Goal: Information Seeking & Learning: Learn about a topic

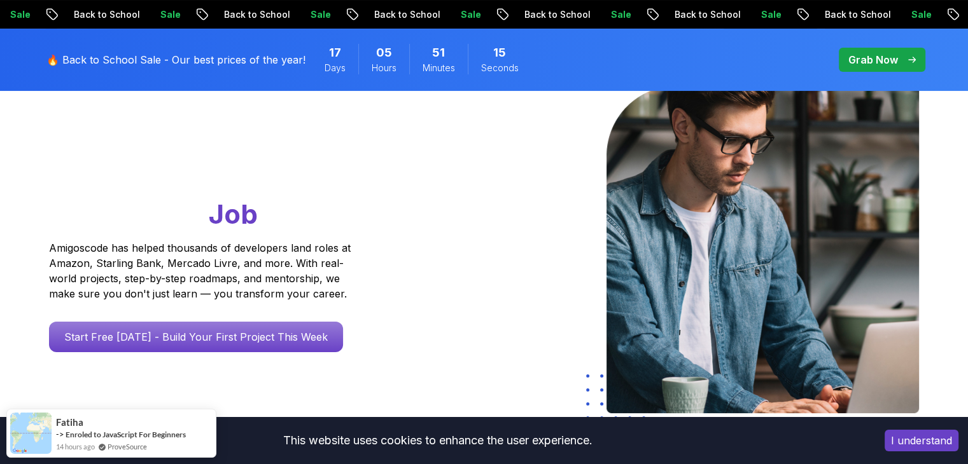
scroll to position [93, 0]
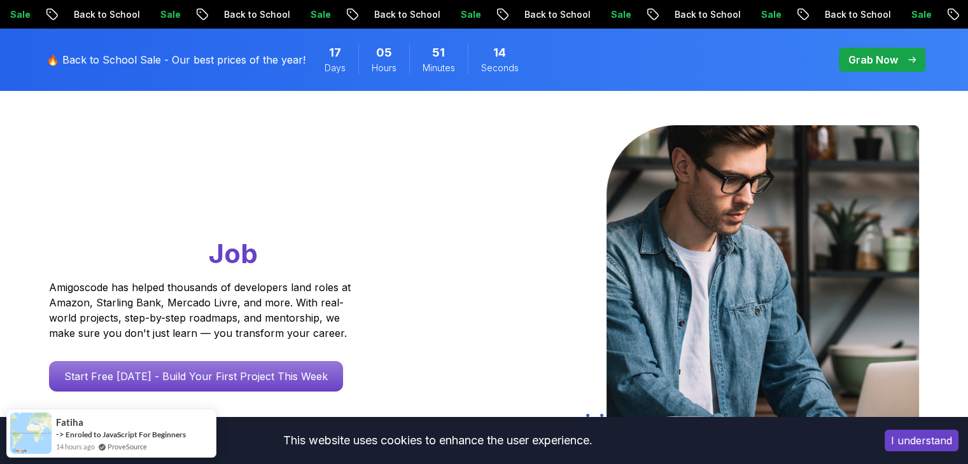
click at [912, 437] on button "I understand" at bounding box center [921, 441] width 74 height 22
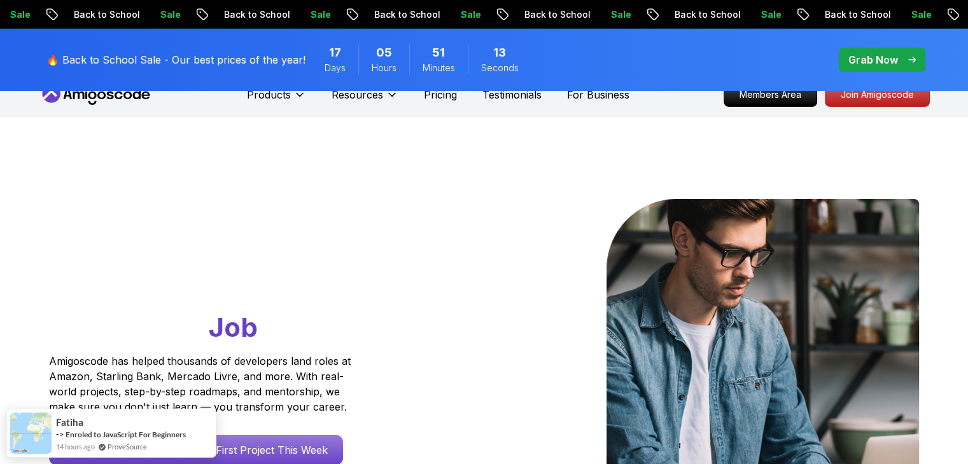
scroll to position [0, 0]
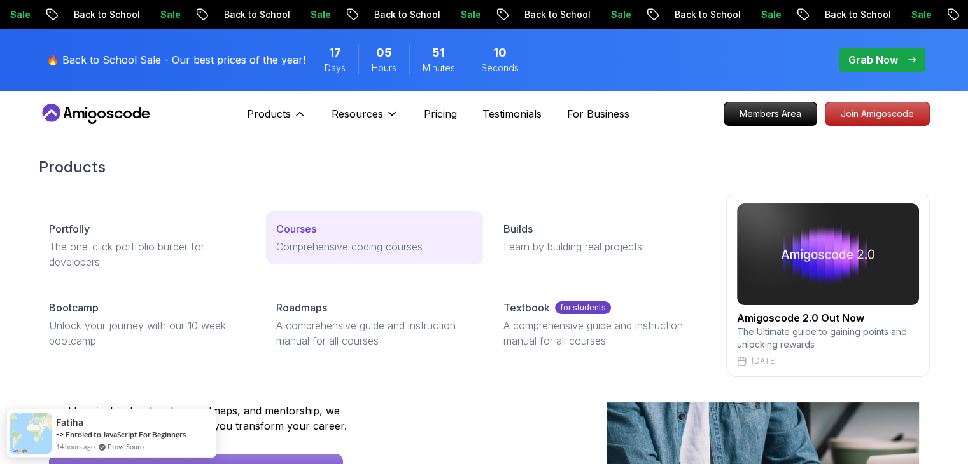
click at [331, 230] on div "Courses" at bounding box center [374, 228] width 197 height 15
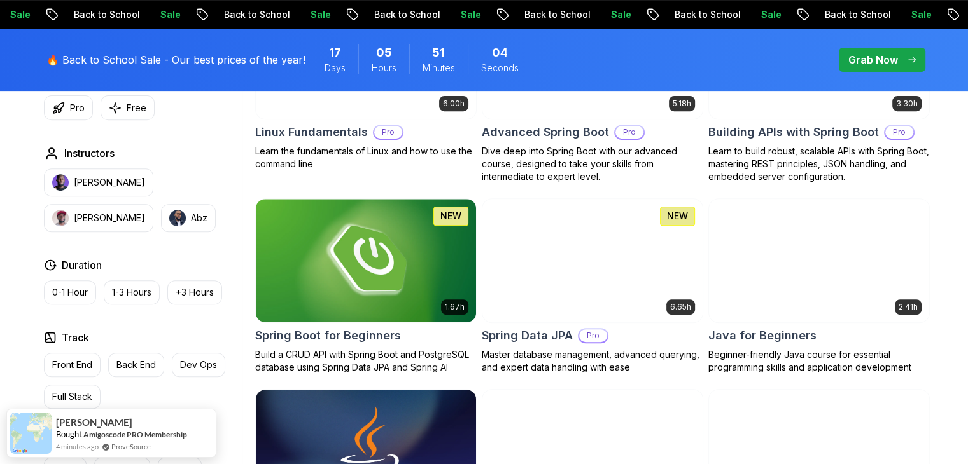
scroll to position [496, 0]
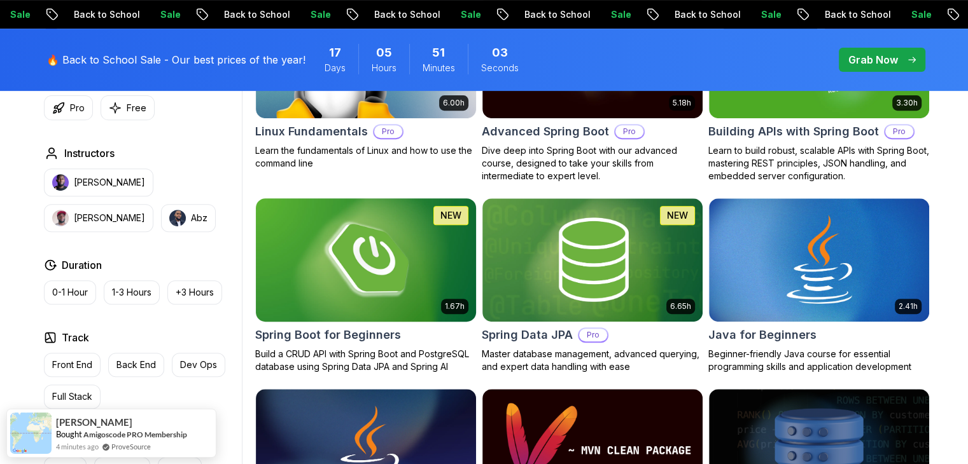
click at [422, 278] on img at bounding box center [365, 259] width 231 height 129
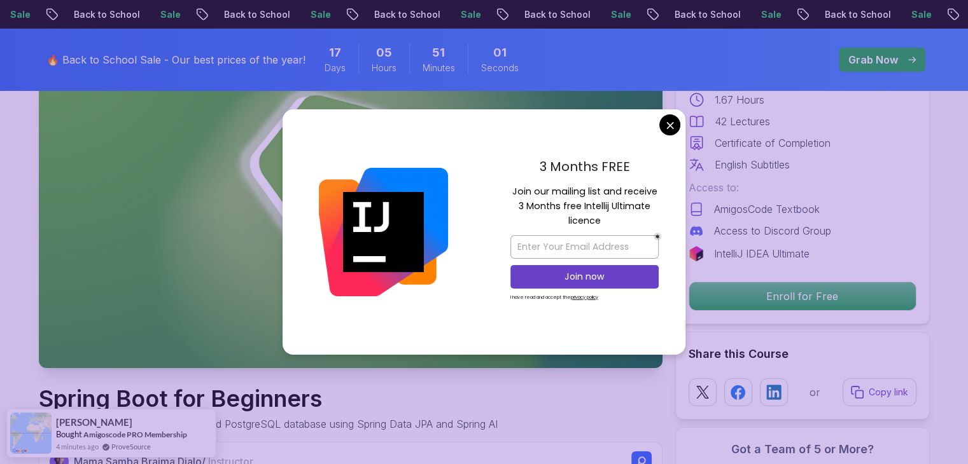
scroll to position [153, 0]
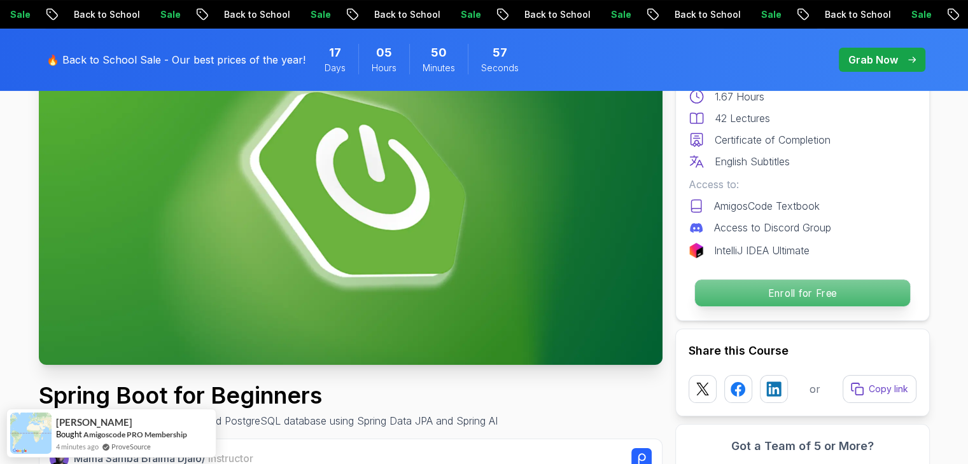
click at [753, 286] on p "Enroll for Free" at bounding box center [801, 293] width 215 height 27
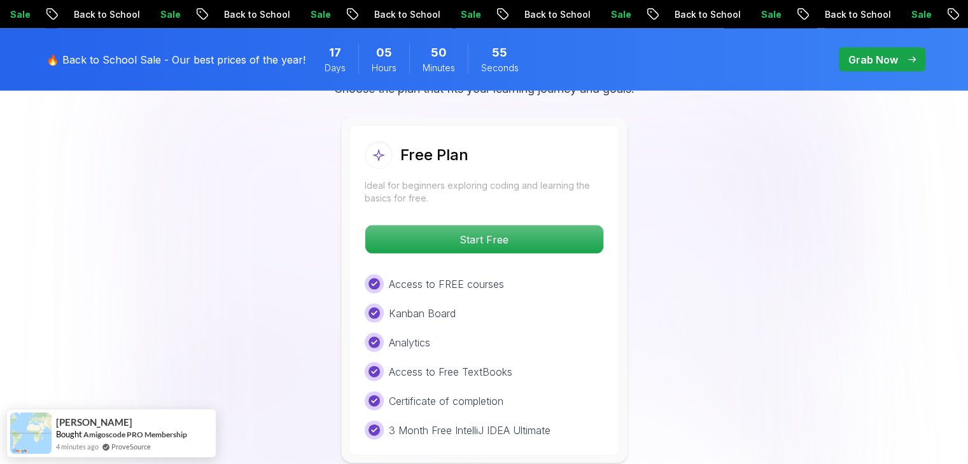
scroll to position [2675, 0]
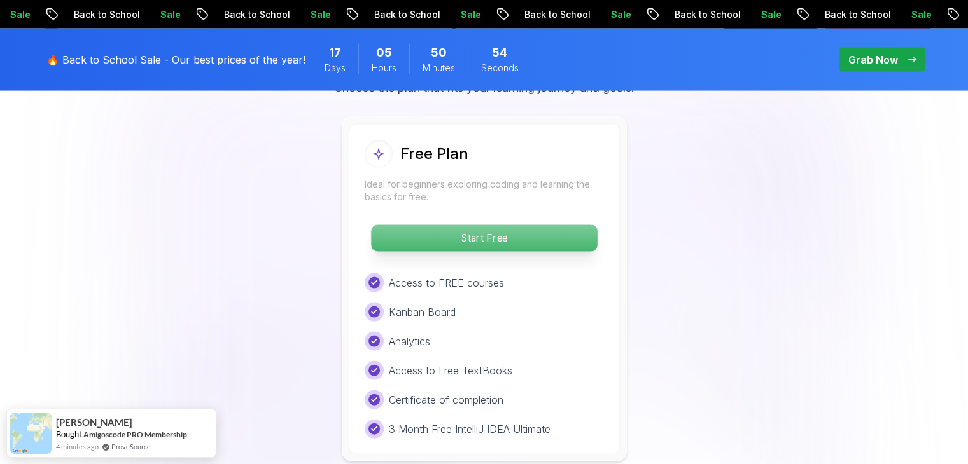
click at [512, 225] on p "Start Free" at bounding box center [484, 238] width 226 height 27
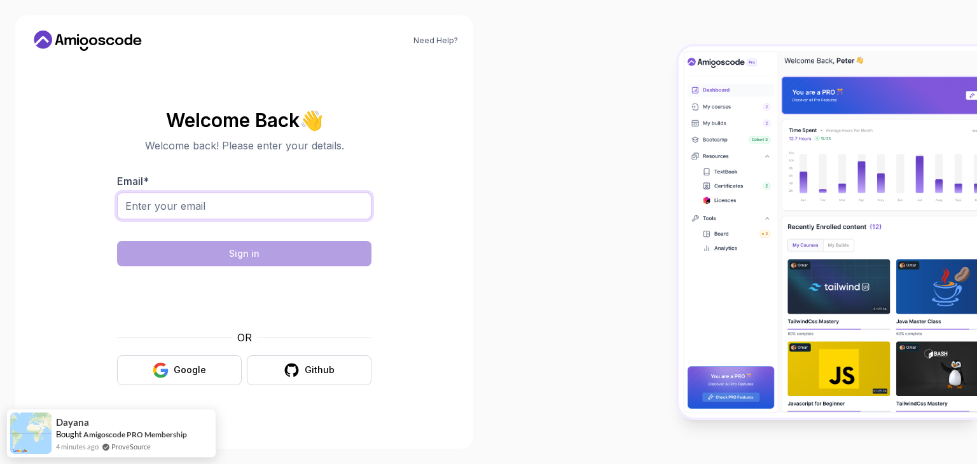
click at [271, 209] on input "Email *" at bounding box center [244, 206] width 255 height 27
type input "[EMAIL_ADDRESS][DOMAIN_NAME]"
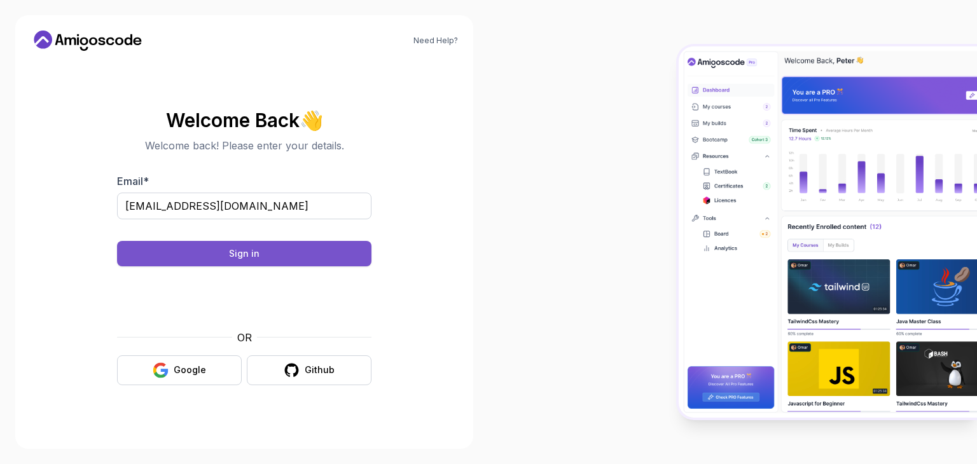
click at [289, 258] on button "Sign in" at bounding box center [244, 253] width 255 height 25
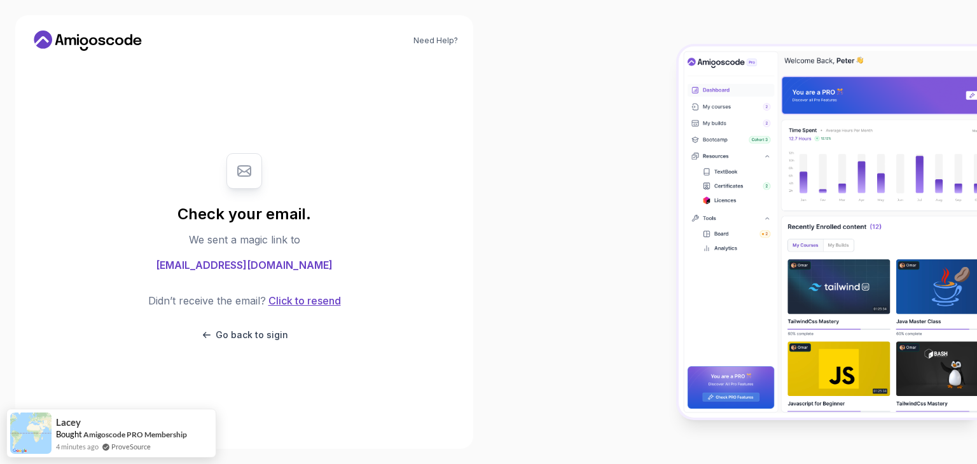
click at [302, 297] on button "Click to resend" at bounding box center [303, 300] width 75 height 15
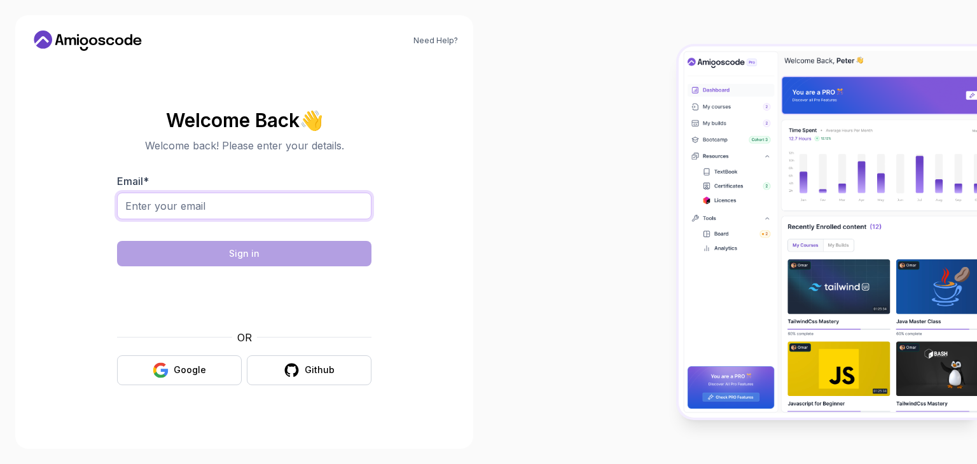
click at [255, 214] on input "Email *" at bounding box center [244, 206] width 255 height 27
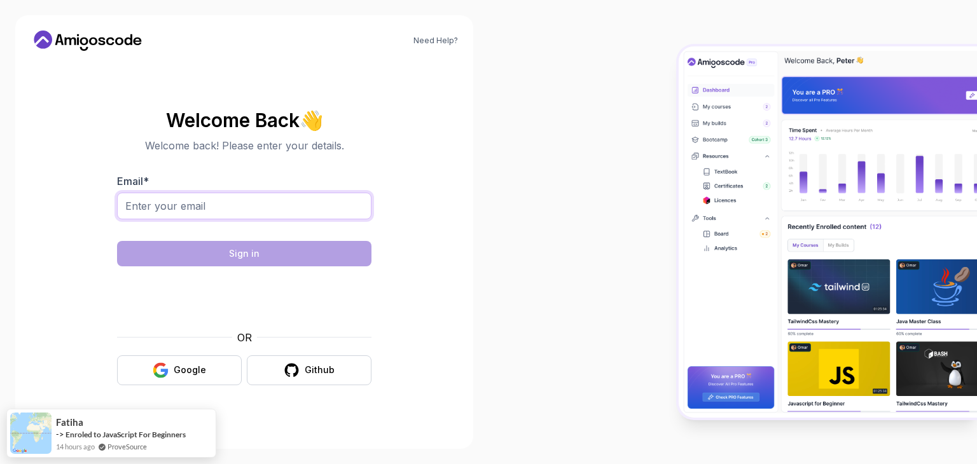
type input "[EMAIL_ADDRESS][DOMAIN_NAME]"
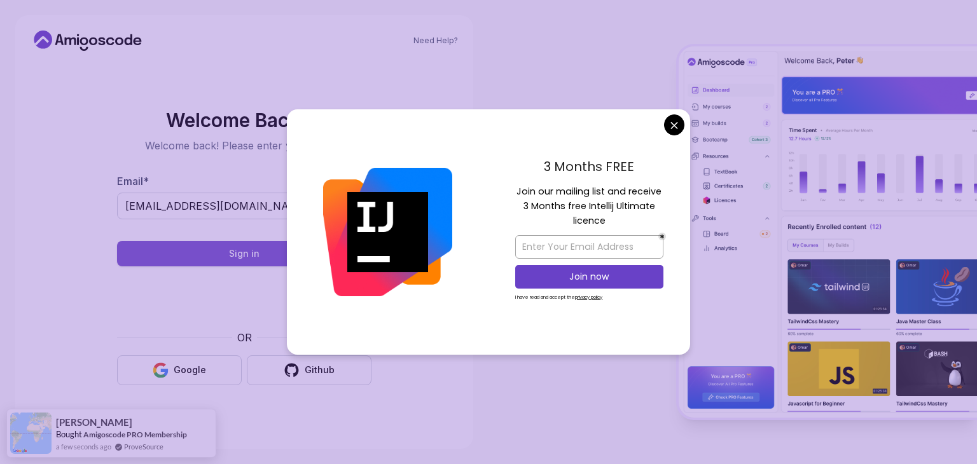
click at [293, 253] on button "Sign in" at bounding box center [244, 253] width 255 height 25
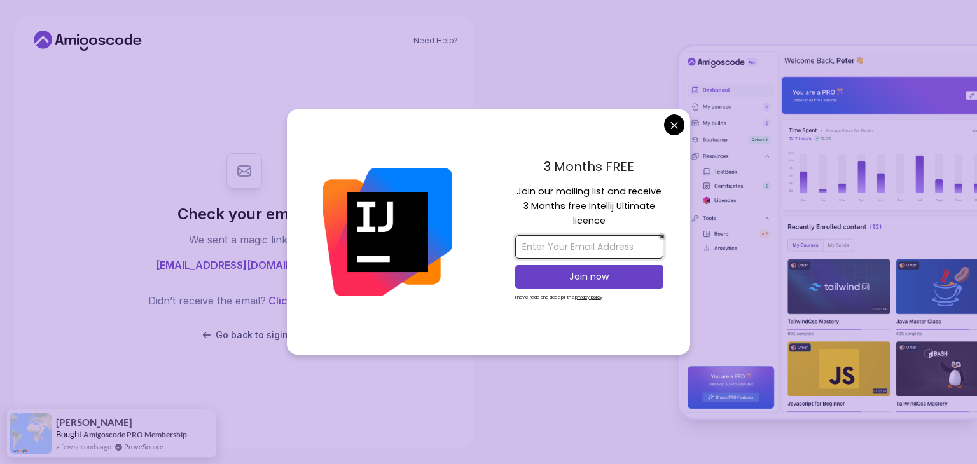
click at [608, 245] on input "email" at bounding box center [589, 247] width 148 height 24
type input "[EMAIL_ADDRESS][DOMAIN_NAME]"
click at [588, 281] on p "Join now" at bounding box center [589, 276] width 120 height 13
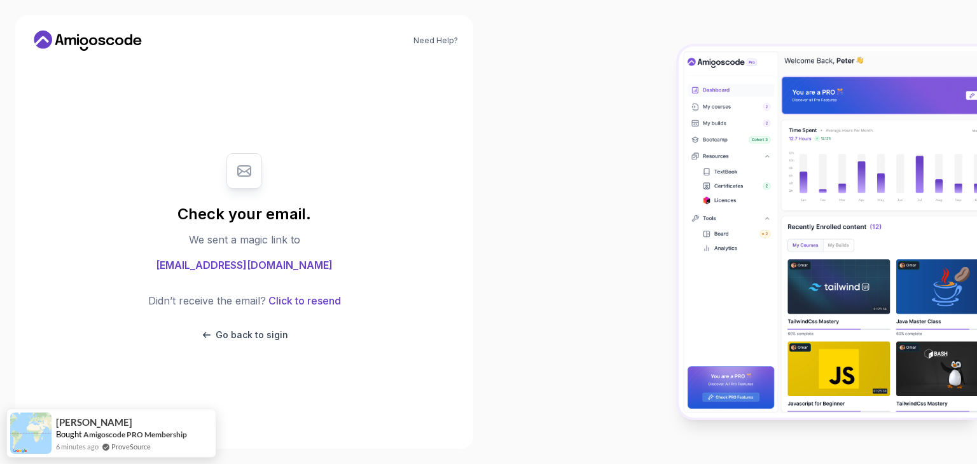
click at [582, 57] on body "Need Help? Check your email. We sent a magic link to [EMAIL_ADDRESS][DOMAIN_NAM…" at bounding box center [488, 232] width 977 height 464
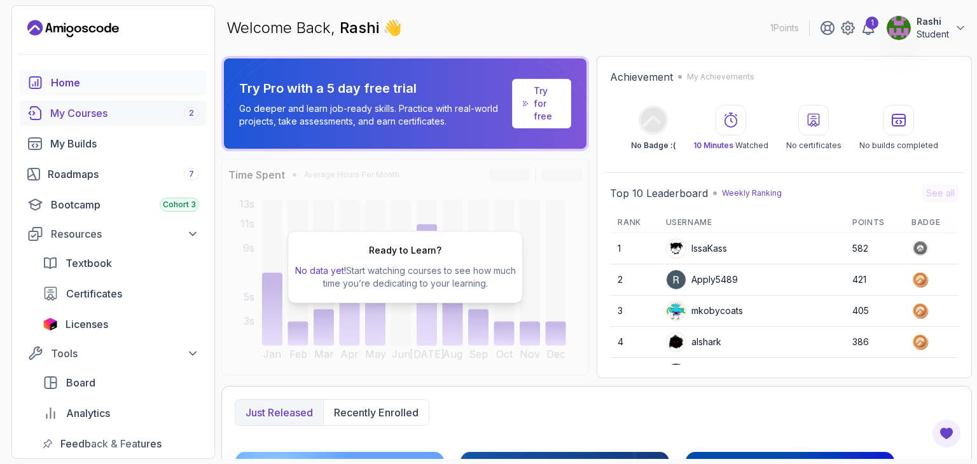
click at [130, 110] on div "My Courses 2" at bounding box center [124, 113] width 149 height 15
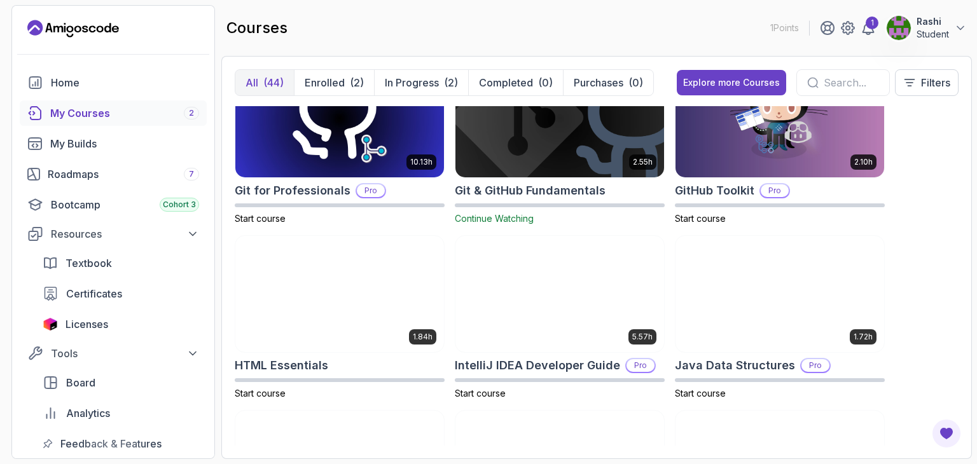
scroll to position [555, 0]
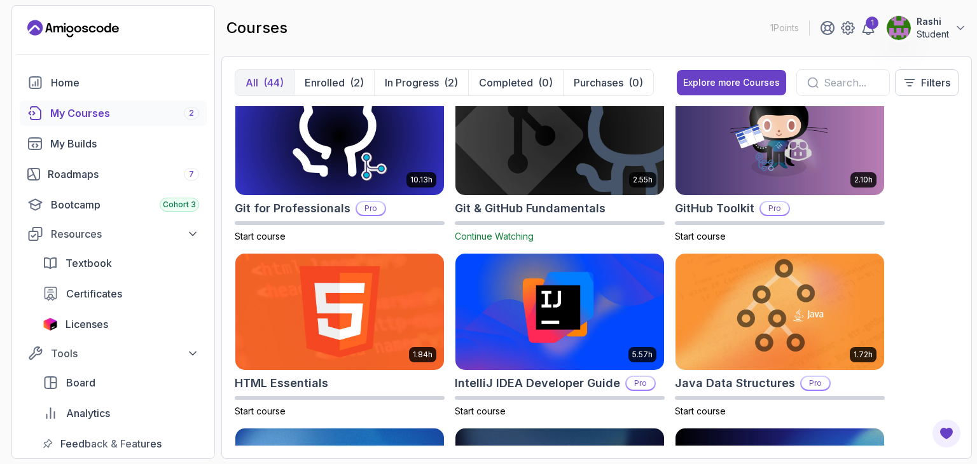
click at [848, 80] on input "text" at bounding box center [851, 82] width 55 height 15
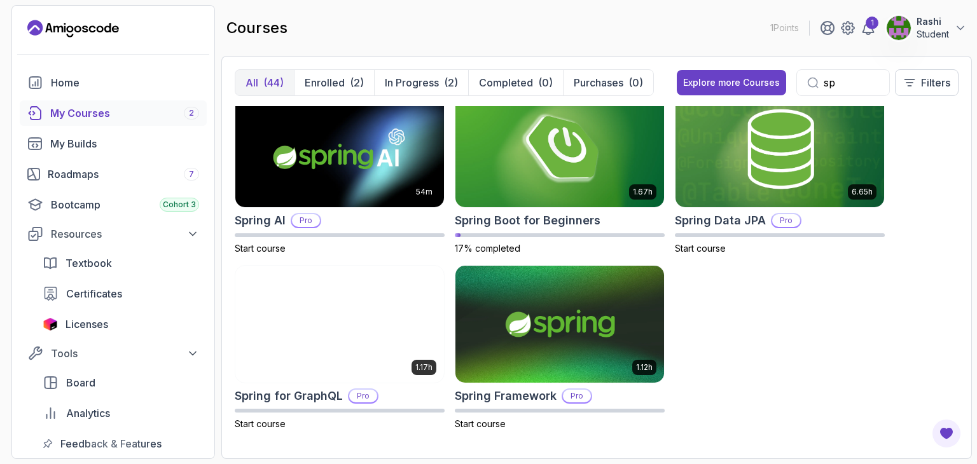
scroll to position [191, 0]
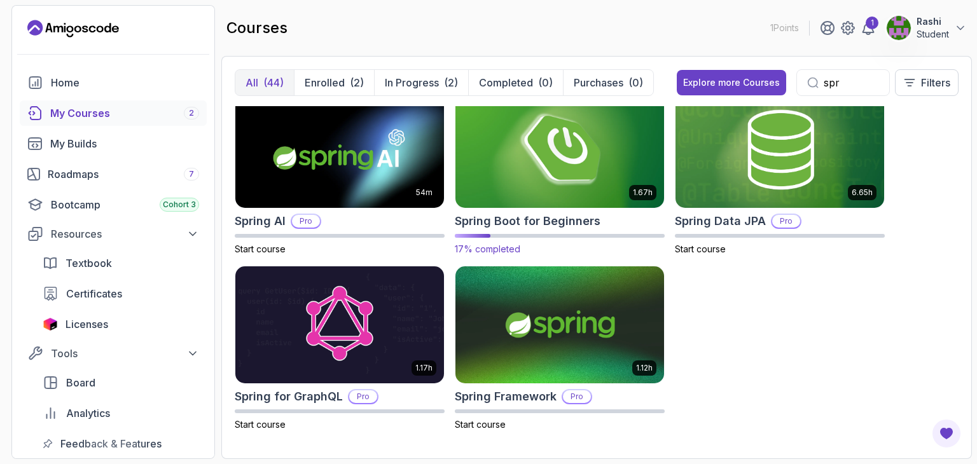
type input "spr"
click at [597, 156] on img at bounding box center [559, 149] width 219 height 123
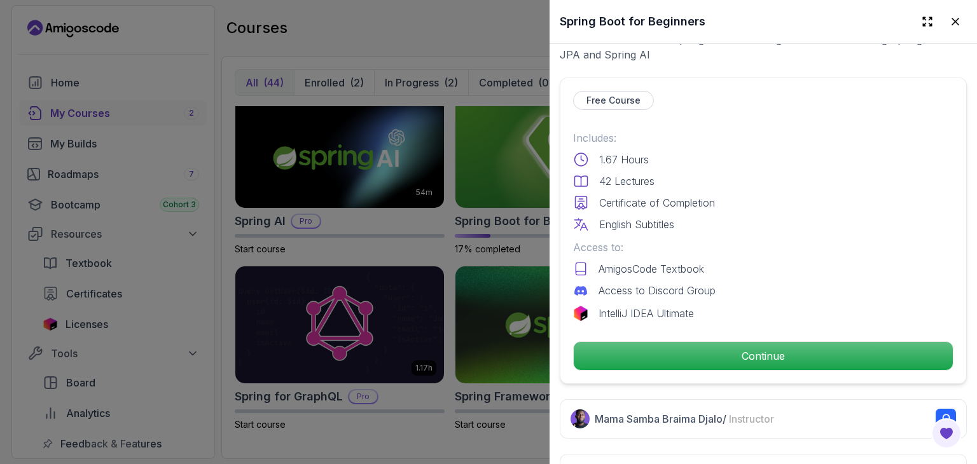
scroll to position [317, 0]
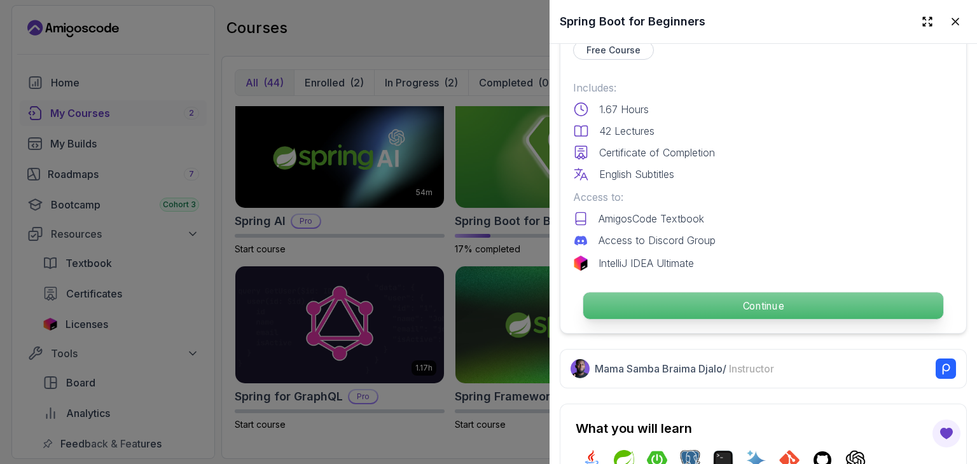
click at [672, 301] on p "Continue" at bounding box center [763, 306] width 360 height 27
click at [736, 296] on p "Continue" at bounding box center [763, 306] width 360 height 27
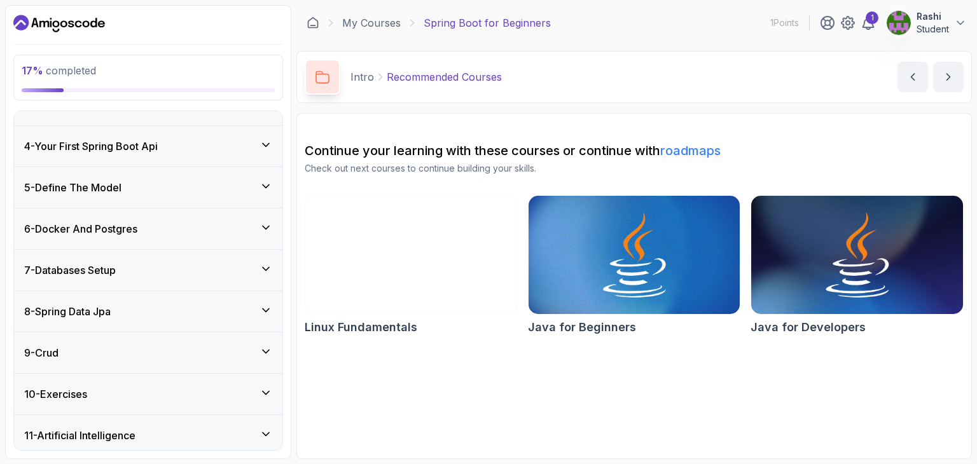
scroll to position [261, 0]
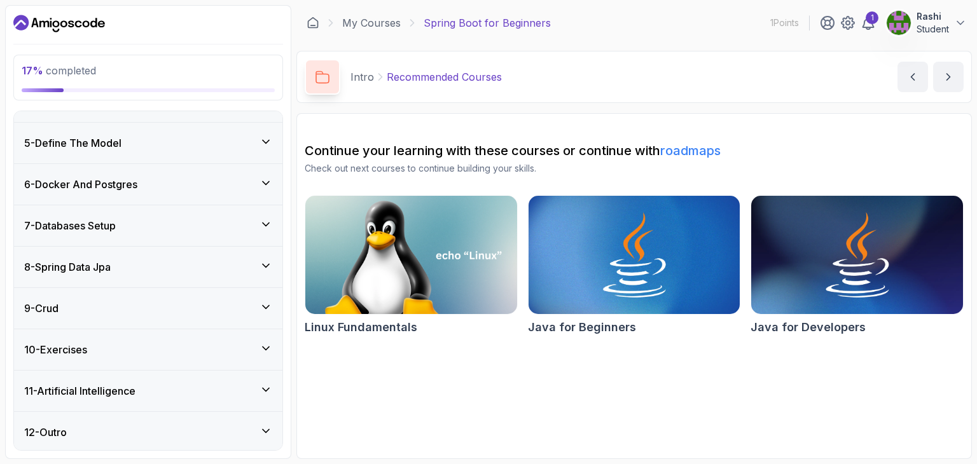
click at [159, 380] on div "11 - Artificial Intelligence" at bounding box center [148, 391] width 269 height 41
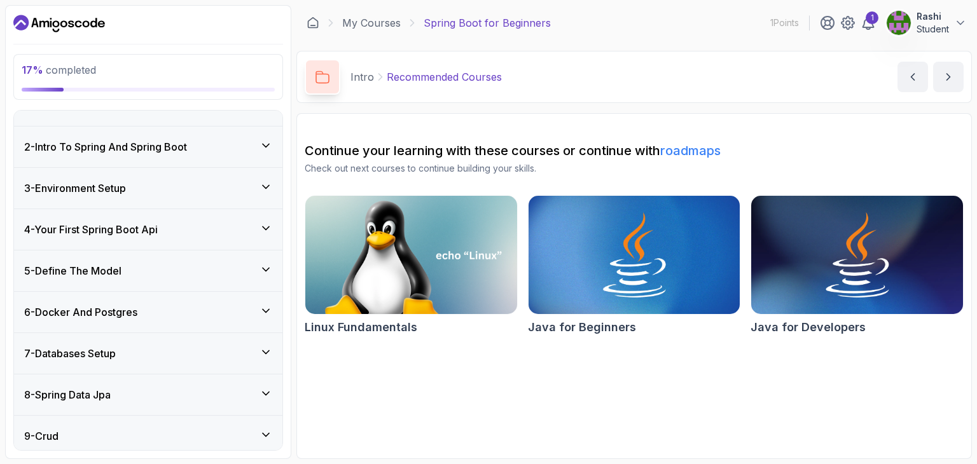
scroll to position [0, 0]
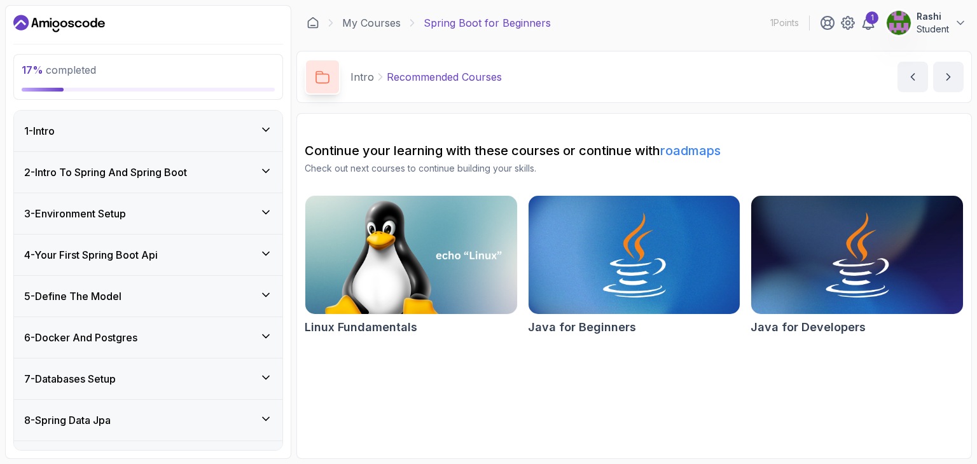
click at [188, 136] on div "1 - Intro" at bounding box center [148, 130] width 248 height 15
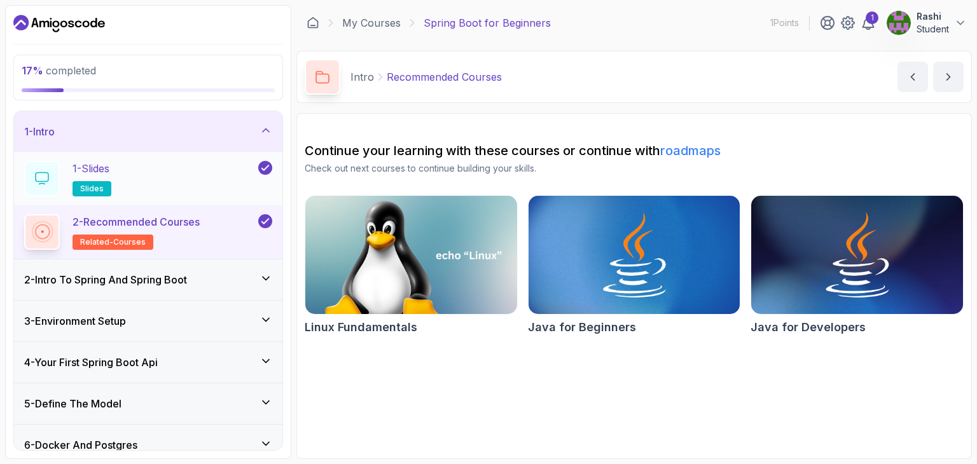
click at [166, 176] on div "1 - Slides slides" at bounding box center [140, 179] width 232 height 36
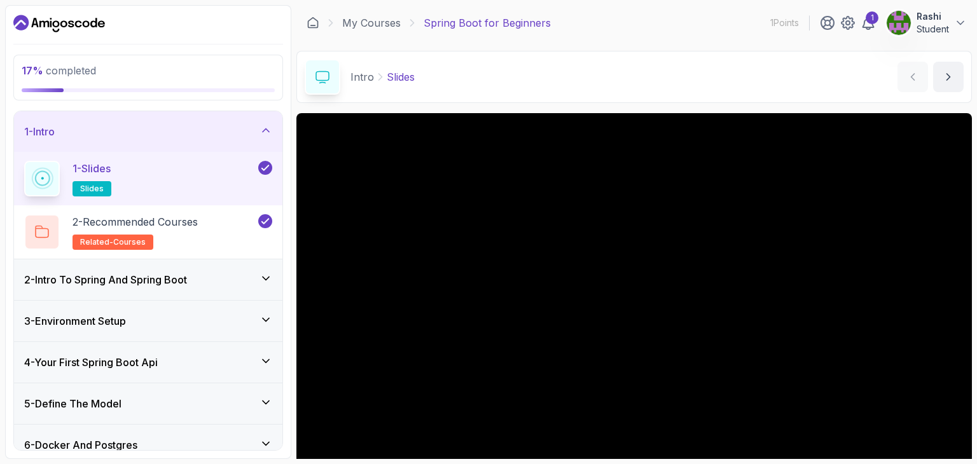
scroll to position [92, 0]
